Goal: Task Accomplishment & Management: Use online tool/utility

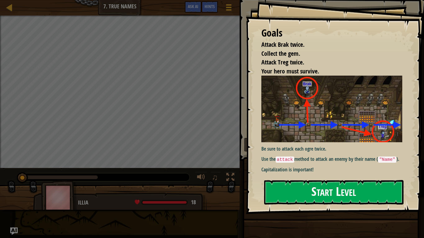
click at [302, 195] on button "Start Level" at bounding box center [333, 192] width 139 height 25
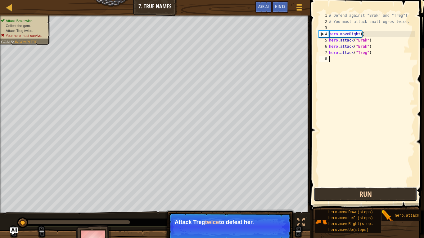
click at [355, 197] on button "Run" at bounding box center [365, 194] width 103 height 14
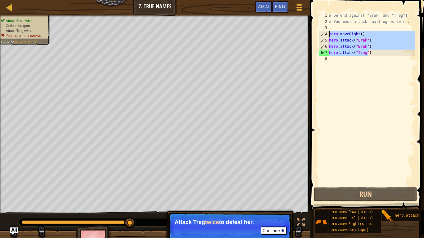
drag, startPoint x: 369, startPoint y: 53, endPoint x: 329, endPoint y: 34, distance: 44.1
click at [329, 34] on div "# Defend against "Brak" and "Treg"! # You must attack small ogres twice. hero .…" at bounding box center [371, 105] width 87 height 186
type textarea "hero.moveRight() hero.attack("Brak")"
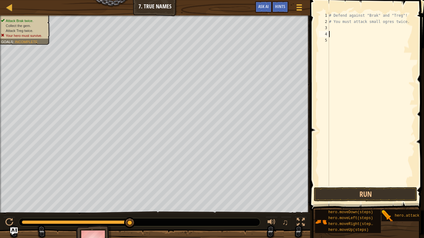
scroll to position [3, 0]
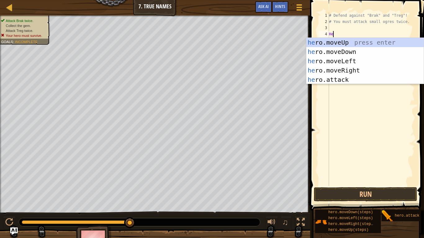
type textarea "Here"
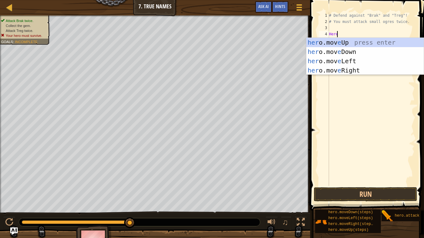
scroll to position [3, 0]
click at [342, 71] on div "her o.mov e Up press enter her o.mov e Down press enter her o.mov e Left press …" at bounding box center [364, 66] width 117 height 56
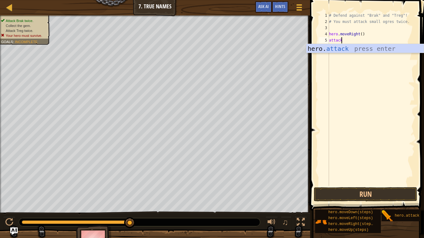
scroll to position [3, 1]
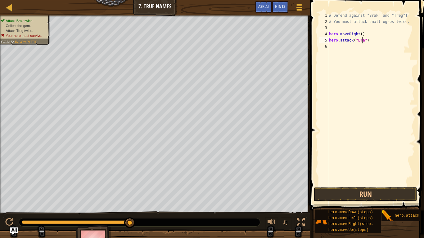
type textarea "hero.attack("Brak")"
type textarea "hero.attack("Treg")"
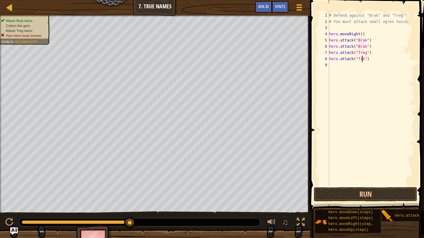
type textarea "hero.attack("Treg")"
type textarea "R"
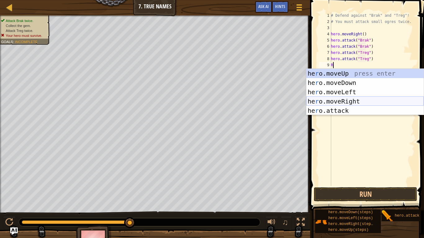
click at [344, 104] on div "he r o.moveUp press enter he r o.moveDown press enter he r o.moveLeft press ent…" at bounding box center [364, 101] width 117 height 65
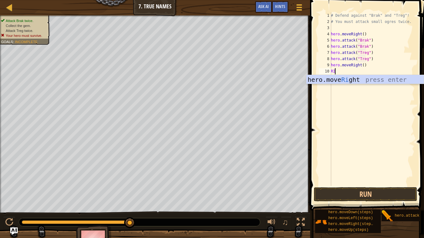
scroll to position [3, 0]
type textarea "RIGHT"
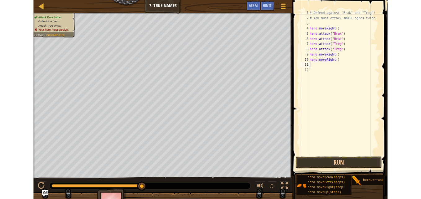
scroll to position [3, 0]
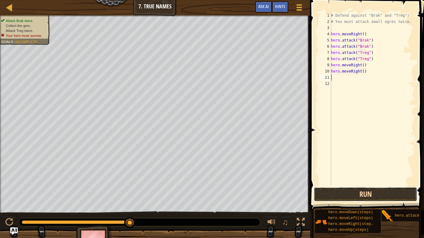
click at [369, 198] on button "Run" at bounding box center [365, 194] width 103 height 14
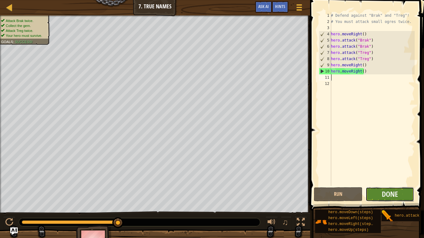
click at [400, 196] on button "Done" at bounding box center [389, 194] width 49 height 14
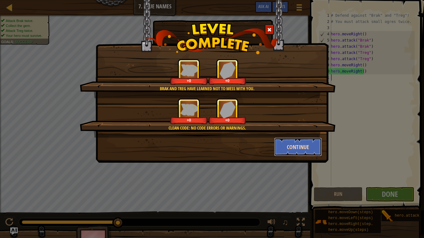
click at [299, 149] on button "Continue" at bounding box center [298, 147] width 48 height 19
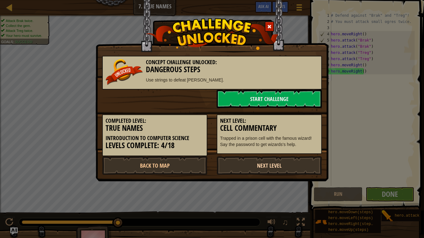
click at [254, 163] on link "Next Level" at bounding box center [269, 165] width 105 height 19
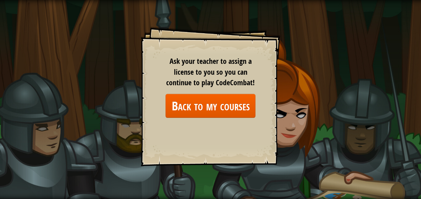
click at [266, 178] on div "Goals Start Level Error loading from server. Try refreshing the page. You'll ne…" at bounding box center [210, 99] width 421 height 199
click at [218, 114] on link "Back to my courses" at bounding box center [211, 106] width 90 height 24
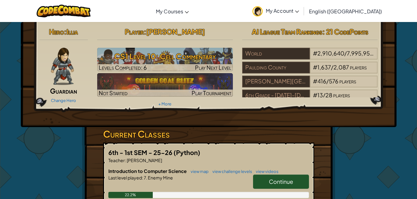
click at [204, 58] on h3 "CS1 Level 10: Cell Commentary" at bounding box center [165, 56] width 136 height 14
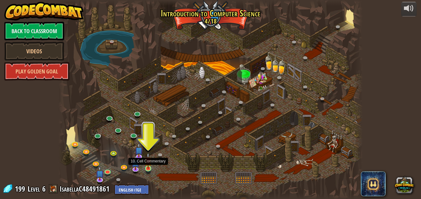
click at [150, 168] on img at bounding box center [148, 161] width 7 height 16
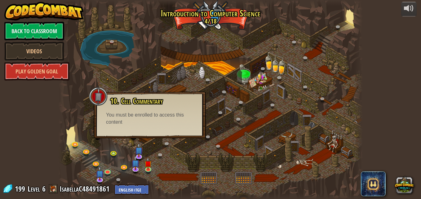
click at [183, 151] on div at bounding box center [210, 99] width 305 height 199
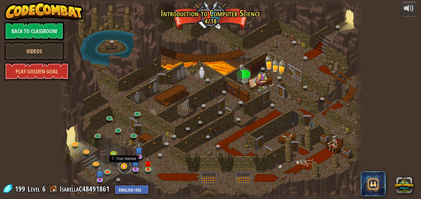
click at [126, 166] on link at bounding box center [125, 167] width 12 height 12
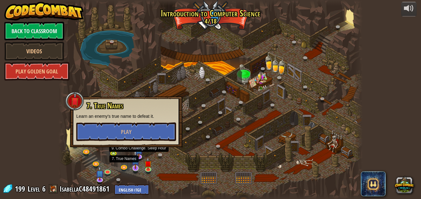
click at [136, 157] on img at bounding box center [136, 159] width 8 height 19
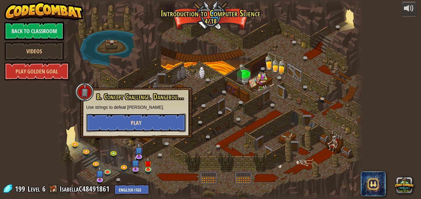
click at [137, 120] on span "Play" at bounding box center [136, 123] width 11 height 8
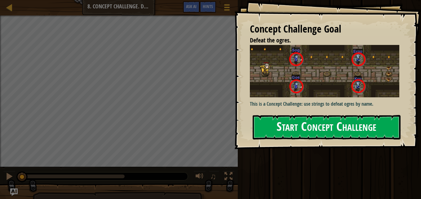
click at [312, 125] on button "Start Concept Challenge" at bounding box center [327, 127] width 148 height 25
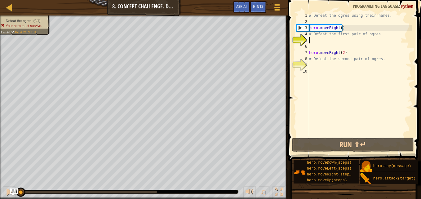
click at [322, 41] on div "# Defeat the ogres using their names. hero . moveRight ( ) # Defeat the first p…" at bounding box center [360, 80] width 104 height 137
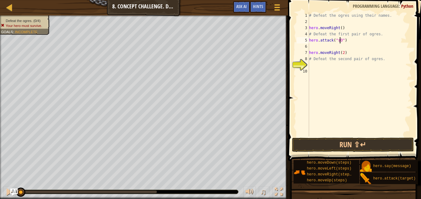
scroll to position [3, 2]
type textarea "hero.attack("sOG")"
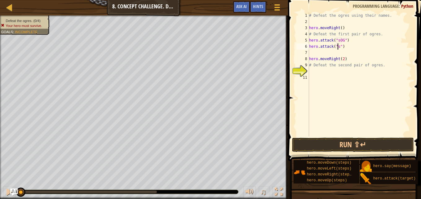
scroll to position [3, 2]
type textarea "hero.attack("Sog")"
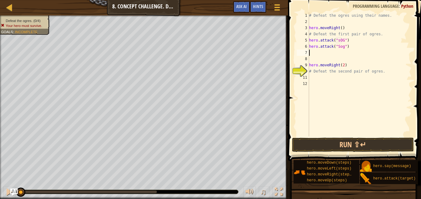
scroll to position [3, 0]
type textarea "hero.attack("Sog")"
click at [325, 52] on div "# Defeat the ogres using their names. hero . moveRight ( ) # Defeat the first p…" at bounding box center [360, 80] width 104 height 137
type textarea "righ"
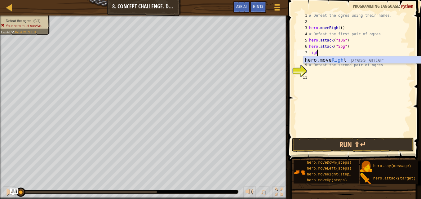
scroll to position [3, 0]
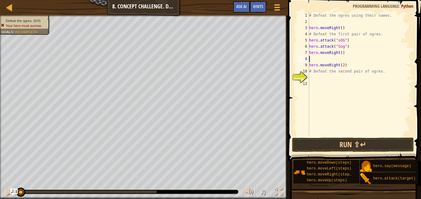
click at [309, 65] on div "# Defeat the ogres using their names. hero . moveRight ( ) # Defeat the first p…" at bounding box center [360, 80] width 104 height 137
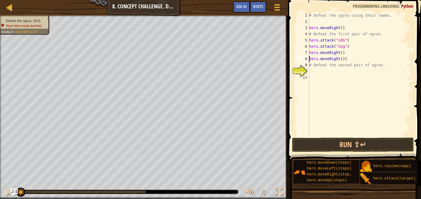
click at [342, 40] on div "# Defeat the ogres using their names. hero . moveRight ( ) # Defeat the first p…" at bounding box center [360, 80] width 104 height 137
click at [334, 68] on div "# Defeat the ogres using their names. hero . moveRight ( ) # Defeat the first p…" at bounding box center [360, 80] width 104 height 137
click at [343, 51] on div "# Defeat the ogres using their names. hero . moveRight ( ) # Defeat the first p…" at bounding box center [360, 80] width 104 height 137
type textarea "hero.moveRight()"
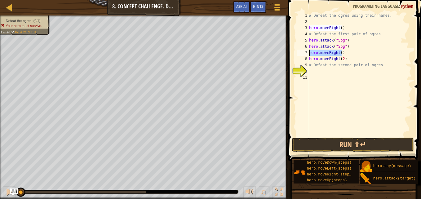
drag, startPoint x: 341, startPoint y: 52, endPoint x: 309, endPoint y: 52, distance: 32.6
click at [309, 52] on div "hero.moveRight() 1 2 3 4 5 6 7 8 9 10 11 # Defeat the ogres using their names. …" at bounding box center [354, 74] width 116 height 124
click at [310, 59] on div "# Defeat the ogres using their names. hero . moveRight ( ) # Defeat the first p…" at bounding box center [360, 80] width 104 height 137
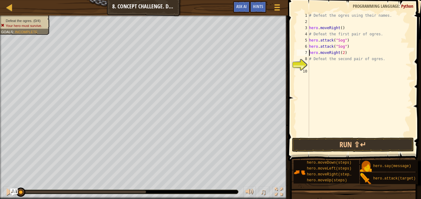
drag, startPoint x: 343, startPoint y: 60, endPoint x: 336, endPoint y: 60, distance: 7.4
click at [339, 60] on div "# Defeat the ogres using their names. hero . moveRight ( ) # Defeat the first p…" at bounding box center [360, 80] width 104 height 137
type textarea "# Defeat the second pair of ogres."
click at [312, 63] on div "# Defeat the ogres using their names. hero . moveRight ( ) # Defeat the first p…" at bounding box center [360, 80] width 104 height 137
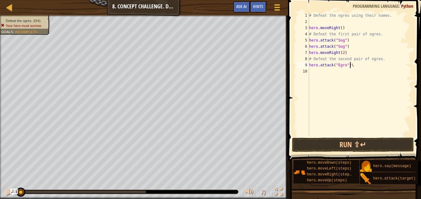
type textarea "hero.attack("Egro")"
type textarea "hero.attack("Kro")"
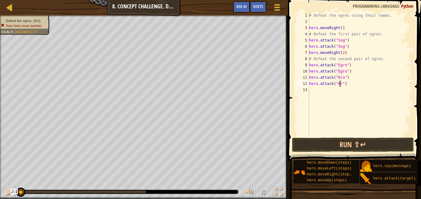
scroll to position [3, 2]
click at [369, 61] on div "# Defeat the ogres using their names. hero . moveRight ( ) # Defeat the first p…" at bounding box center [360, 80] width 104 height 137
click at [345, 46] on div "# Defeat the ogres using their names. hero . moveRight ( ) # Defeat the first p…" at bounding box center [360, 80] width 104 height 137
type textarea "hero.attack("Sog")"
type textarea "hero.attack("Gos")"
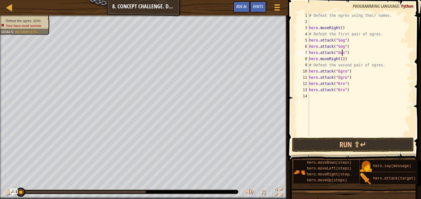
scroll to position [3, 0]
type textarea "hero.attack("Gos")"
click at [329, 121] on div "# Defeat the ogres using their names. hero . moveRight ( ) # Defeat the first p…" at bounding box center [360, 80] width 104 height 137
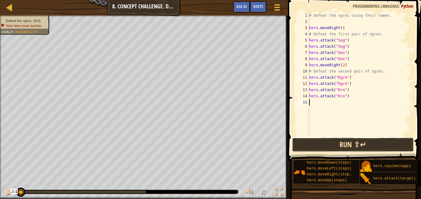
click at [330, 143] on button "Run ⇧↵" at bounding box center [353, 145] width 122 height 14
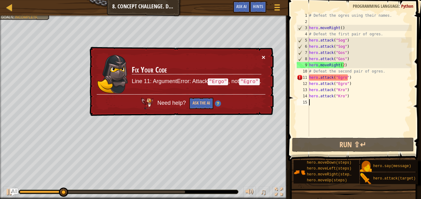
click at [262, 55] on button "×" at bounding box center [264, 57] width 4 height 7
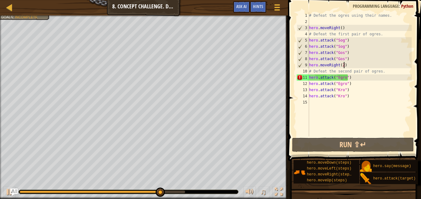
drag, startPoint x: 360, startPoint y: 62, endPoint x: 343, endPoint y: 80, distance: 25.5
click at [359, 63] on div "# Defeat the ogres using their names. hero . moveRight ( ) # Defeat the first p…" at bounding box center [360, 80] width 104 height 137
drag, startPoint x: 344, startPoint y: 89, endPoint x: 331, endPoint y: 127, distance: 40.4
click at [344, 90] on div "# Defeat the ogres using their names. hero . moveRight ( ) # Defeat the first p…" at bounding box center [360, 80] width 104 height 137
type textarea "hero.attack("Kro")"
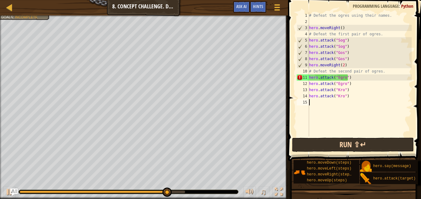
drag, startPoint x: 331, startPoint y: 131, endPoint x: 332, endPoint y: 150, distance: 19.0
click at [331, 132] on div "# Defeat the ogres using their names. hero . moveRight ( ) # Defeat the first p…" at bounding box center [360, 80] width 104 height 137
click at [332, 150] on button "Run ⇧↵" at bounding box center [353, 145] width 122 height 14
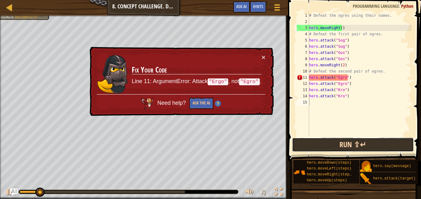
click at [330, 148] on button "Run ⇧↵" at bounding box center [353, 145] width 122 height 14
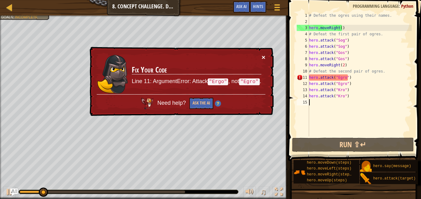
click at [264, 59] on button "×" at bounding box center [264, 58] width 4 height 7
click at [311, 76] on div "# Defeat the ogres using their names. hero . moveRight ( ) # Defeat the first p…" at bounding box center [360, 80] width 104 height 137
type textarea "hero.attack("Egro")"
click at [309, 76] on div "# Defeat the ogres using their names. hero . moveRight ( ) # Defeat the first p…" at bounding box center [360, 80] width 104 height 137
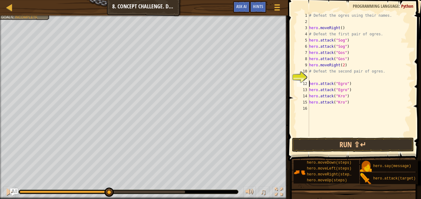
click at [333, 76] on div "# Defeat the ogres using their names. hero . moveRight ( ) # Defeat the first p…" at bounding box center [360, 80] width 104 height 137
click at [366, 144] on button "Run ⇧↵" at bounding box center [353, 145] width 122 height 14
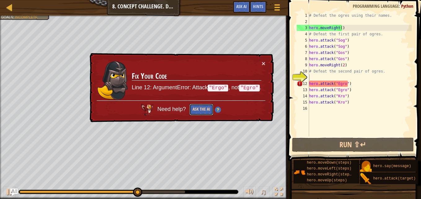
click at [198, 110] on button "Ask the AI" at bounding box center [202, 109] width 24 height 12
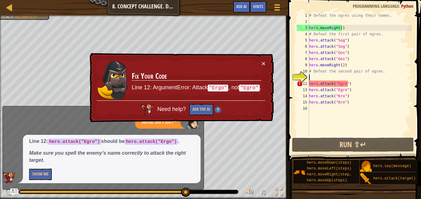
click at [144, 142] on code "hero.attack("Ergo")" at bounding box center [151, 142] width 53 height 6
click at [46, 181] on div "Line 12: hero.attack("Egro") should be hero.attack("Ergo") . Make sure you spel…" at bounding box center [112, 159] width 178 height 48
click at [46, 172] on button "Show Me" at bounding box center [40, 174] width 23 height 11
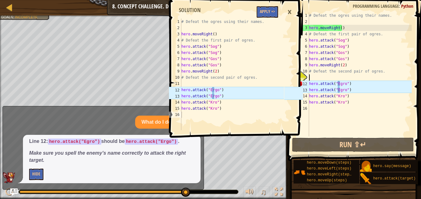
click at [360, 112] on div "# Defeat the ogres using their names. hero . moveRight ( ) # Defeat the first p…" at bounding box center [360, 80] width 104 height 137
click at [355, 98] on div "# Defeat the ogres using their names. hero . moveRight ( ) # Defeat the first p…" at bounding box center [360, 80] width 104 height 137
type textarea "hero.attack("Kro")"
click at [346, 122] on div "# Defeat the ogres using their names. hero . moveRight ( ) # Defeat the first p…" at bounding box center [360, 80] width 104 height 137
click at [269, 12] on button "Apply =>" at bounding box center [267, 11] width 21 height 11
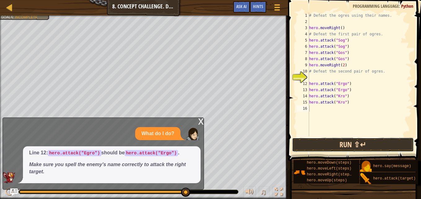
click at [365, 143] on button "Run ⇧↵" at bounding box center [353, 145] width 122 height 14
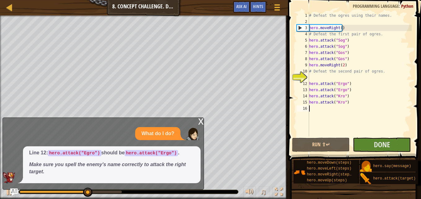
click at [201, 121] on div "x" at bounding box center [201, 121] width 6 height 6
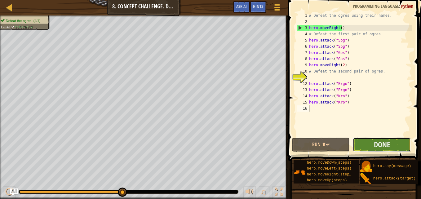
click at [367, 141] on button "Done" at bounding box center [382, 145] width 58 height 14
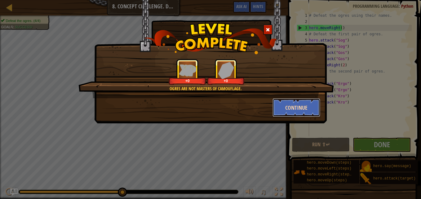
click at [297, 101] on button "Continue" at bounding box center [297, 107] width 48 height 19
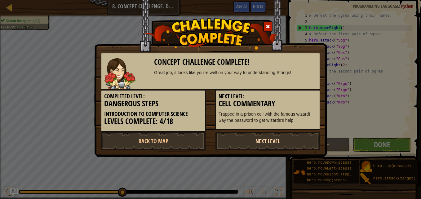
click at [250, 139] on link "Next Level" at bounding box center [267, 141] width 105 height 19
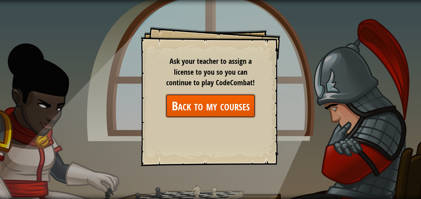
click at [233, 100] on link "Back to my courses" at bounding box center [211, 106] width 90 height 24
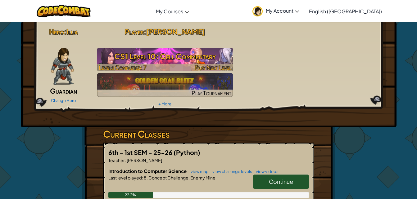
click at [196, 65] on span "Play Next Level" at bounding box center [213, 67] width 36 height 7
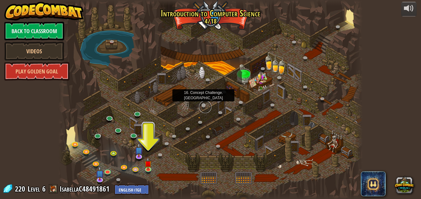
click at [204, 104] on link at bounding box center [205, 107] width 12 height 12
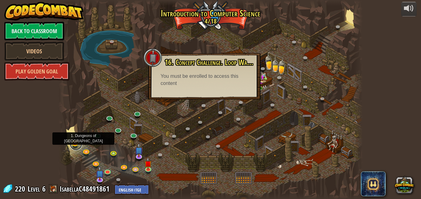
click at [72, 144] on link at bounding box center [76, 144] width 12 height 12
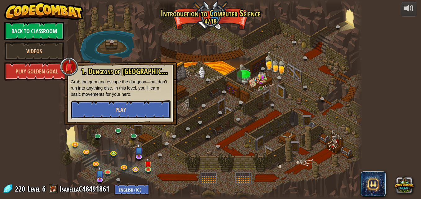
click at [124, 107] on span "Play" at bounding box center [120, 110] width 11 height 8
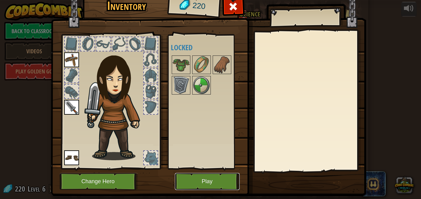
click at [190, 183] on button "Play" at bounding box center [207, 181] width 65 height 17
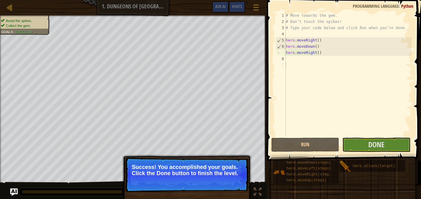
click at [264, 112] on div at bounding box center [264, 99] width 1 height 199
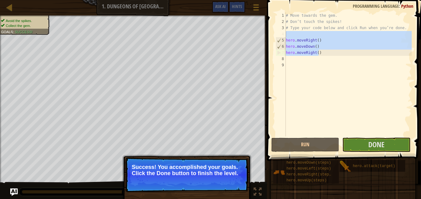
drag, startPoint x: 322, startPoint y: 52, endPoint x: 276, endPoint y: 33, distance: 49.3
click at [277, 31] on div "hero.moveRight() 1 2 3 4 5 6 7 8 9 # Move towards the gem. # Don’t touch the sp…" at bounding box center [343, 74] width 137 height 124
type textarea "hero.moveRight()"
click at [323, 60] on div "# Move towards the gem. # Don’t touch the spikes! # Type your code below and cl…" at bounding box center [348, 80] width 127 height 137
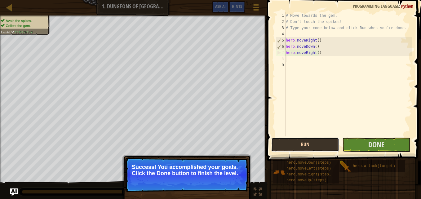
click at [312, 144] on button "Run" at bounding box center [305, 145] width 68 height 14
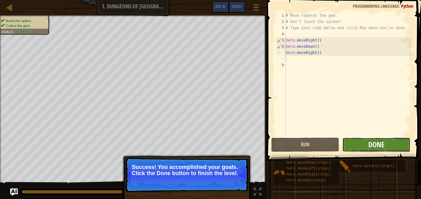
click at [381, 141] on span "Done" at bounding box center [377, 145] width 16 height 10
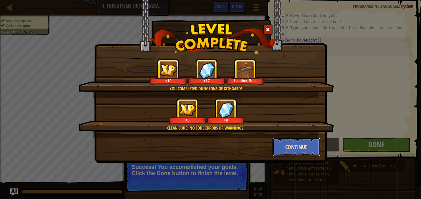
click at [291, 153] on button "Continue" at bounding box center [297, 147] width 48 height 19
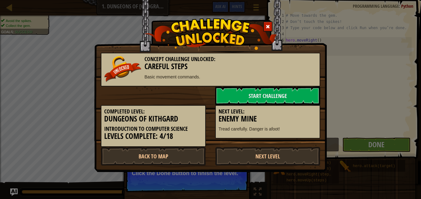
click at [264, 24] on div at bounding box center [267, 26] width 9 height 10
